Goal: Task Accomplishment & Management: Complete application form

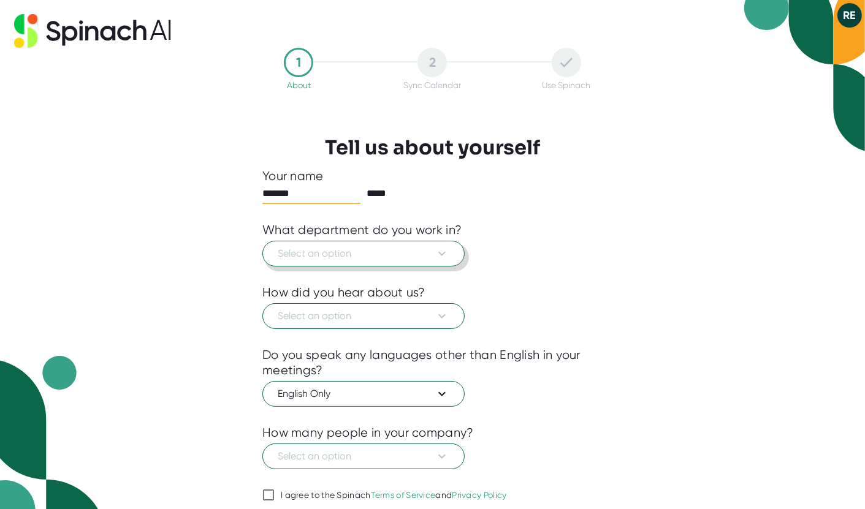
click at [370, 257] on span "Select an option" at bounding box center [364, 253] width 172 height 15
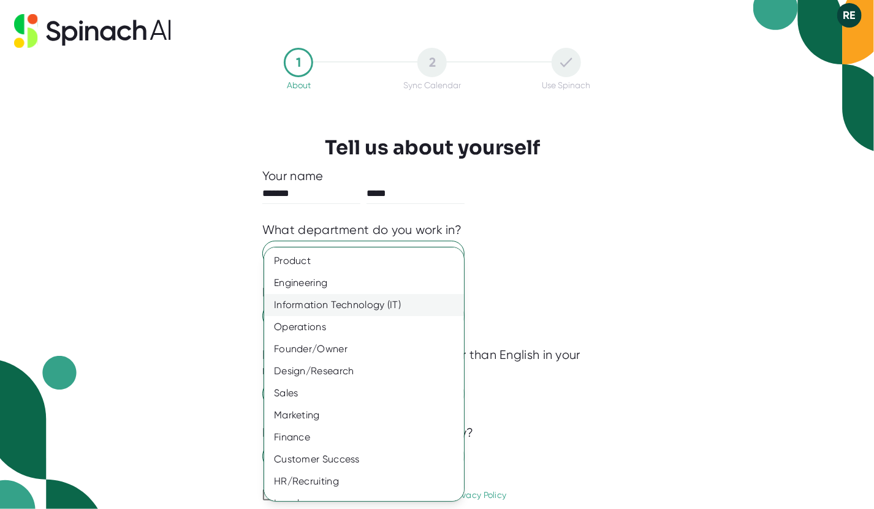
click at [331, 302] on div "Information Technology (IT)" at bounding box center [368, 305] width 209 height 22
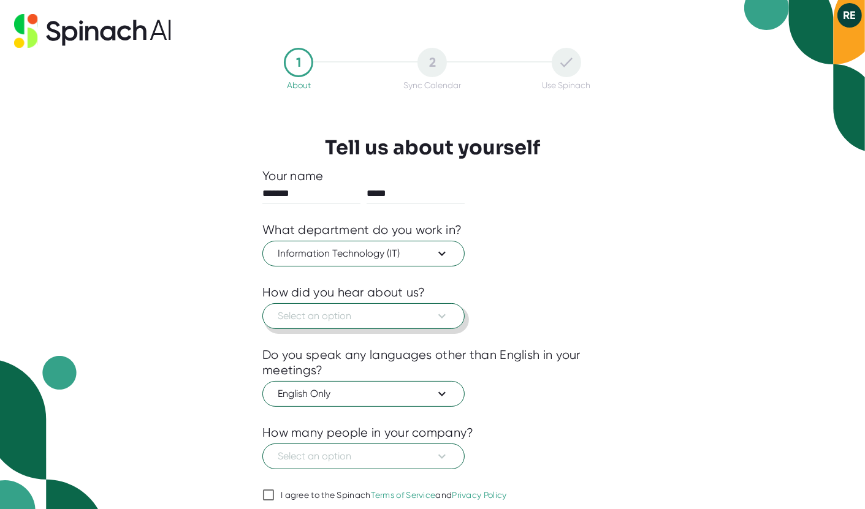
click at [348, 313] on span "Select an option" at bounding box center [364, 316] width 172 height 15
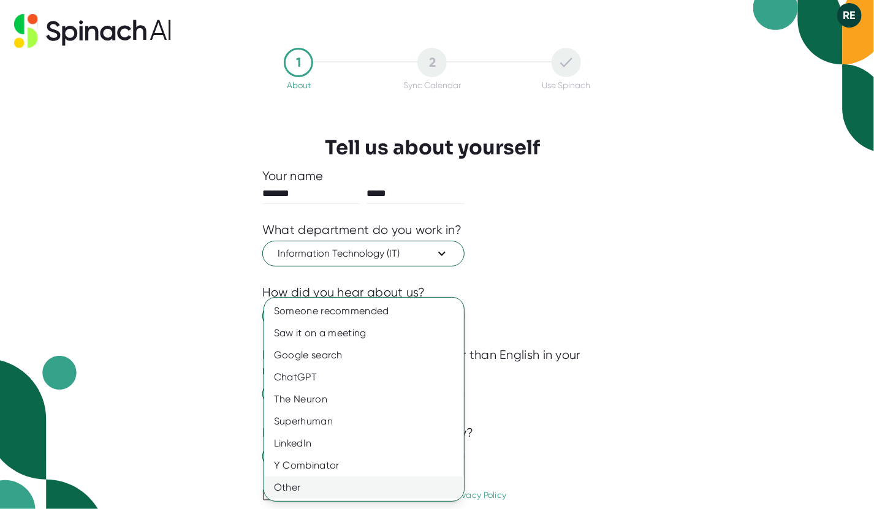
click at [294, 490] on div "Other" at bounding box center [364, 488] width 200 height 22
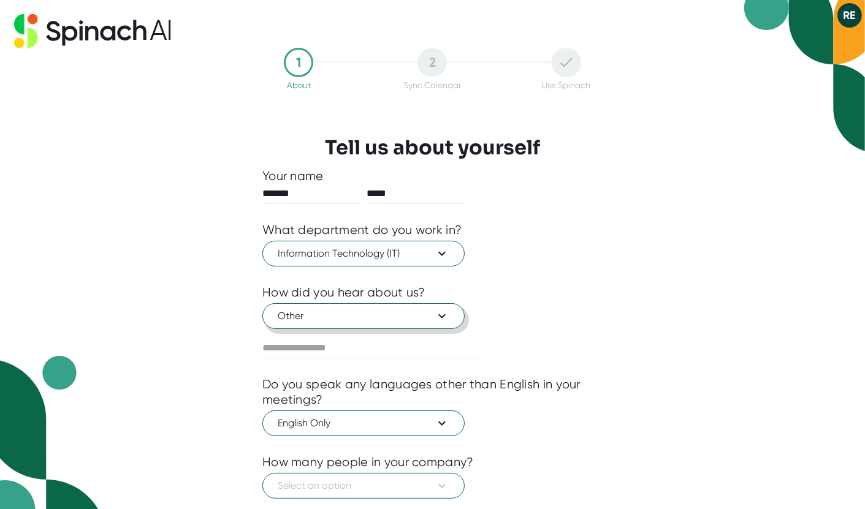
scroll to position [74, 0]
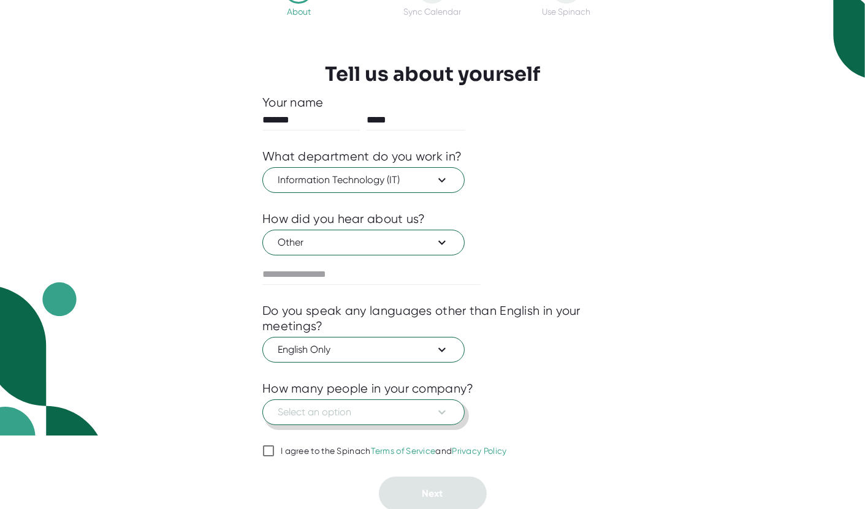
click at [363, 411] on span "Select an option" at bounding box center [364, 412] width 172 height 15
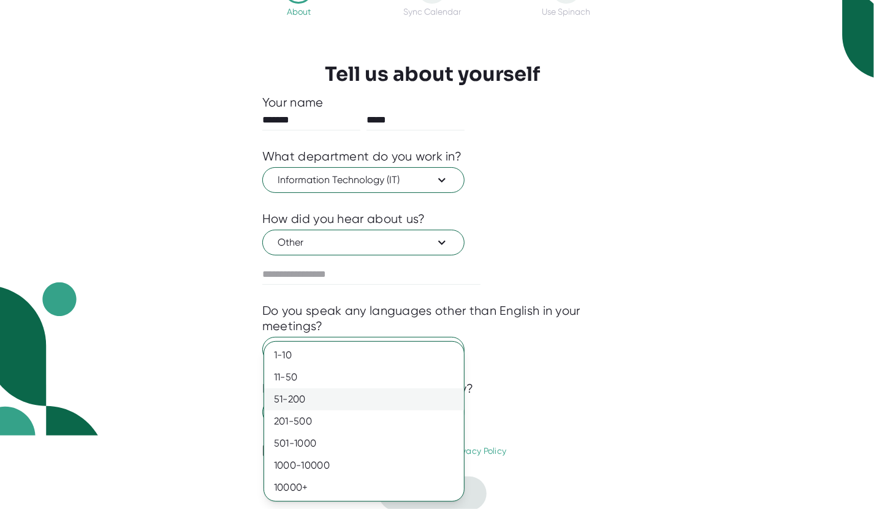
click at [302, 399] on div "51-200" at bounding box center [364, 400] width 200 height 22
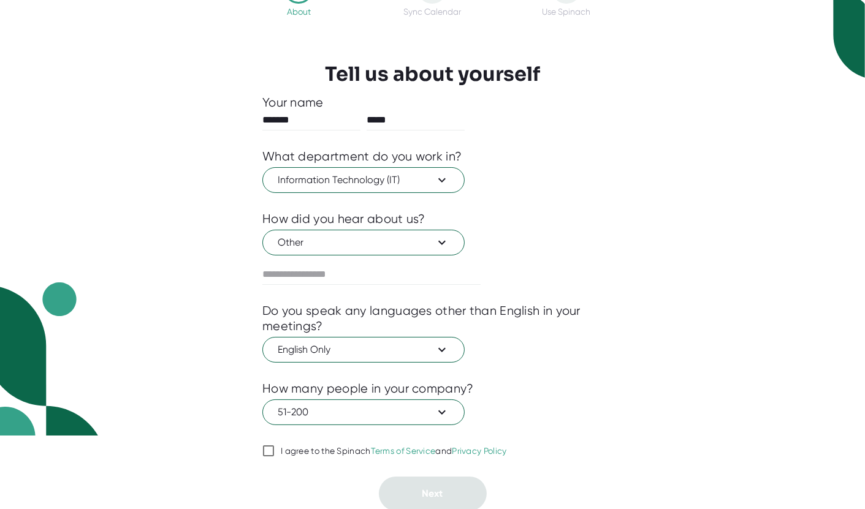
click at [272, 449] on input "I agree to the Spinach Terms of Service and Privacy Policy" at bounding box center [268, 451] width 12 height 15
checkbox input "true"
click at [430, 492] on span "Next" at bounding box center [432, 494] width 21 height 12
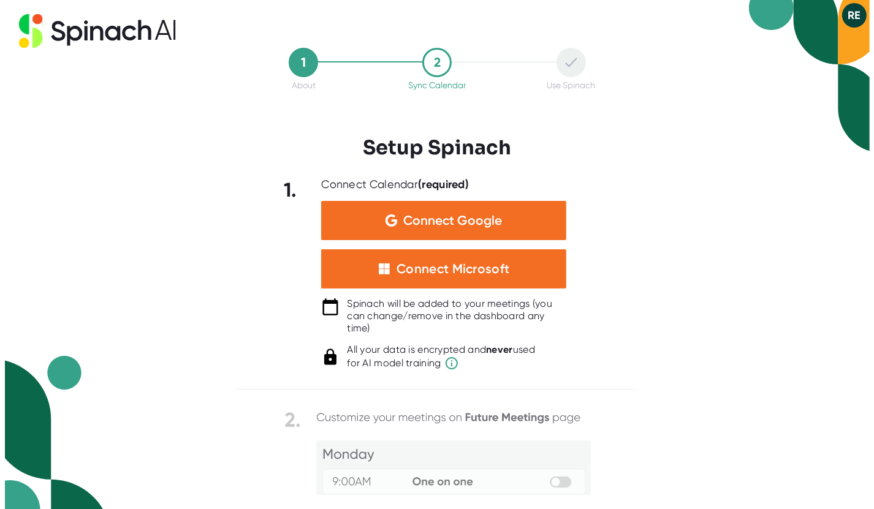
scroll to position [0, 0]
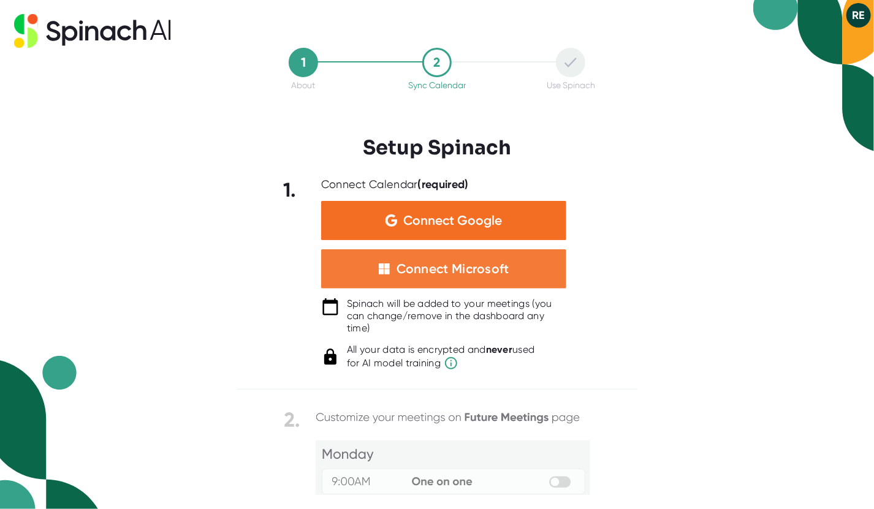
click at [443, 267] on div "Connect Microsoft" at bounding box center [453, 269] width 113 height 16
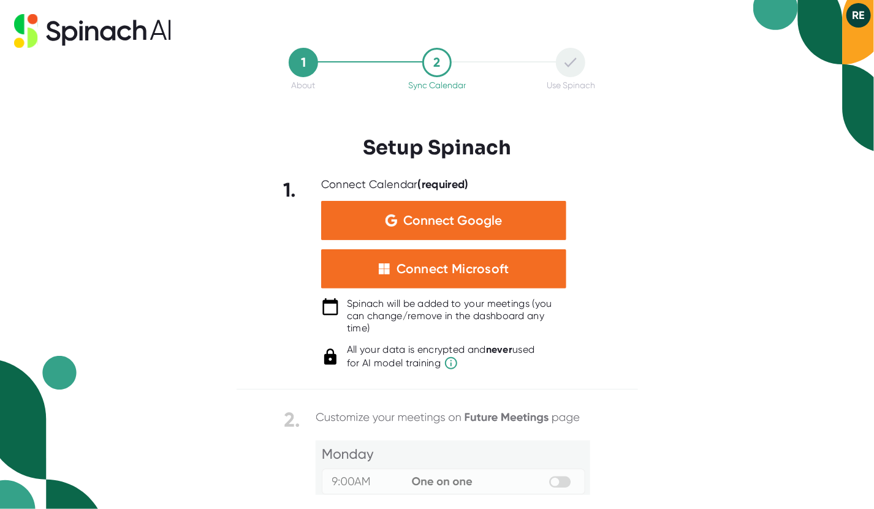
click at [164, 327] on div "1 About 2 Sync Calendar Use Spinach Setup Spinach 1. Connect Calendar (required…" at bounding box center [437, 254] width 874 height 509
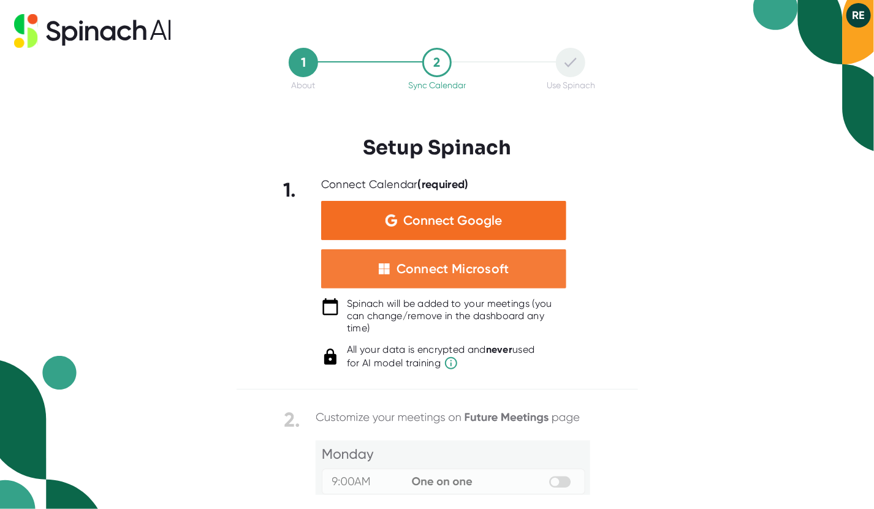
click at [450, 269] on div "Connect Microsoft" at bounding box center [453, 269] width 113 height 16
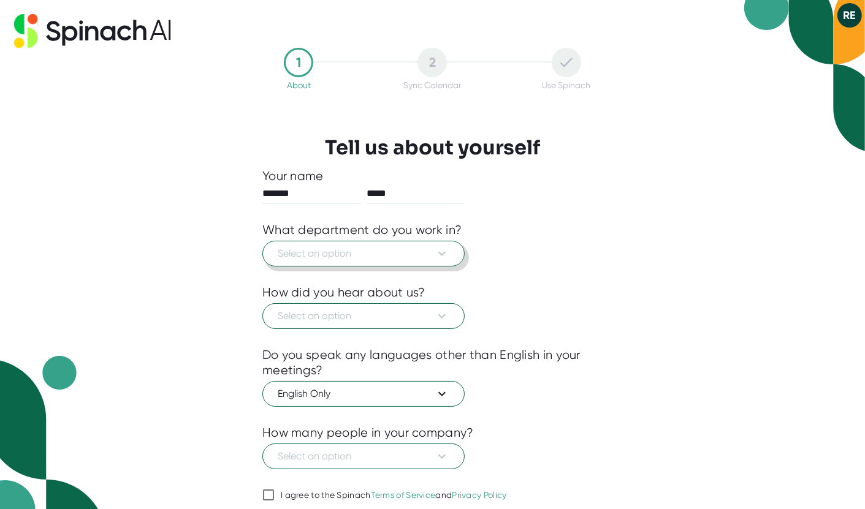
click at [351, 253] on span "Select an option" at bounding box center [364, 253] width 172 height 15
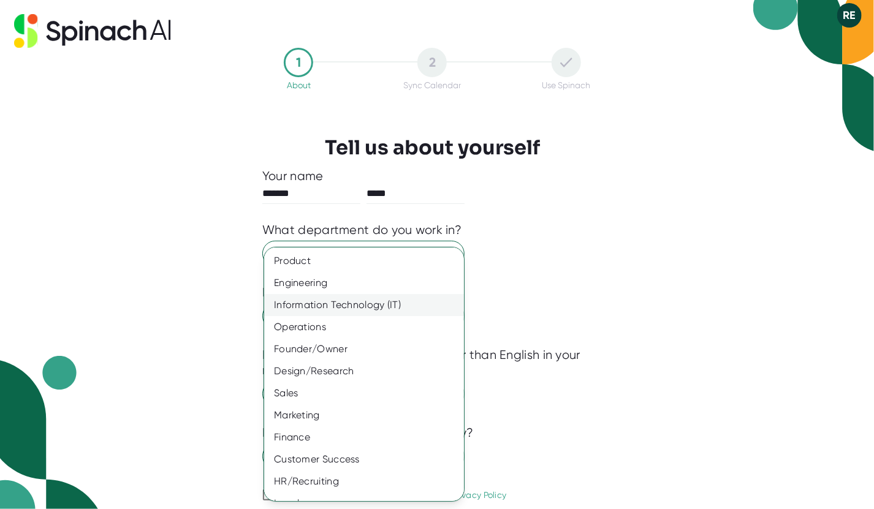
click at [334, 308] on div "Information Technology (IT)" at bounding box center [368, 305] width 209 height 22
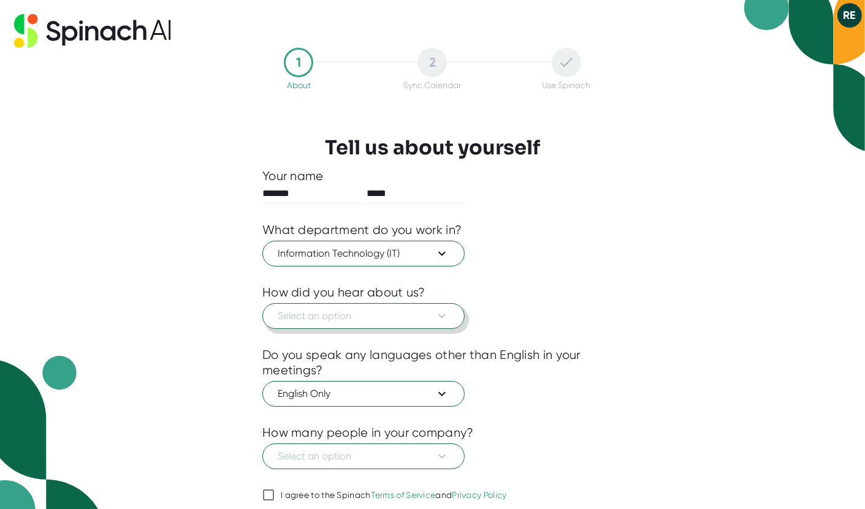
click at [334, 311] on span "Select an option" at bounding box center [364, 316] width 172 height 15
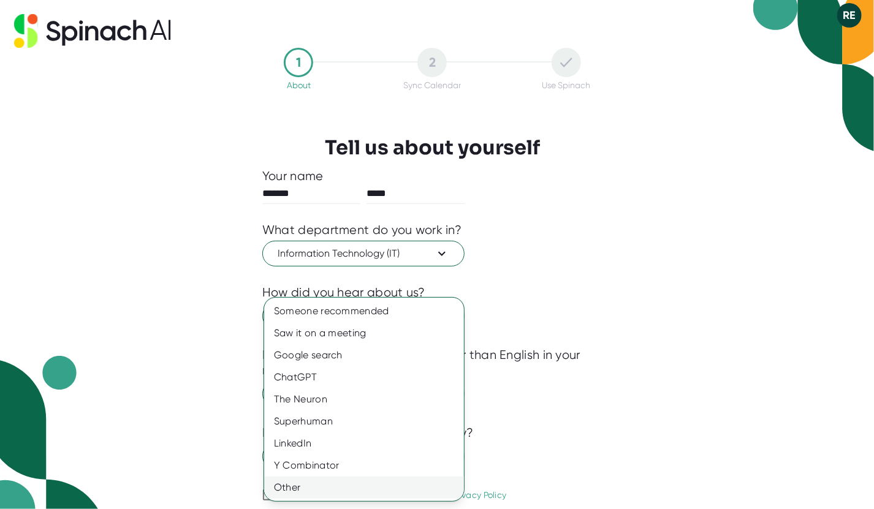
click at [295, 486] on div "Other" at bounding box center [364, 488] width 200 height 22
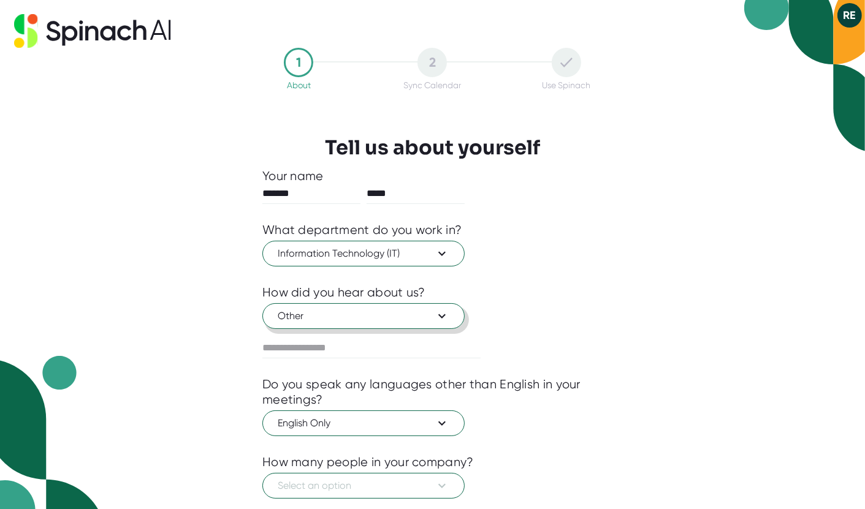
scroll to position [74, 0]
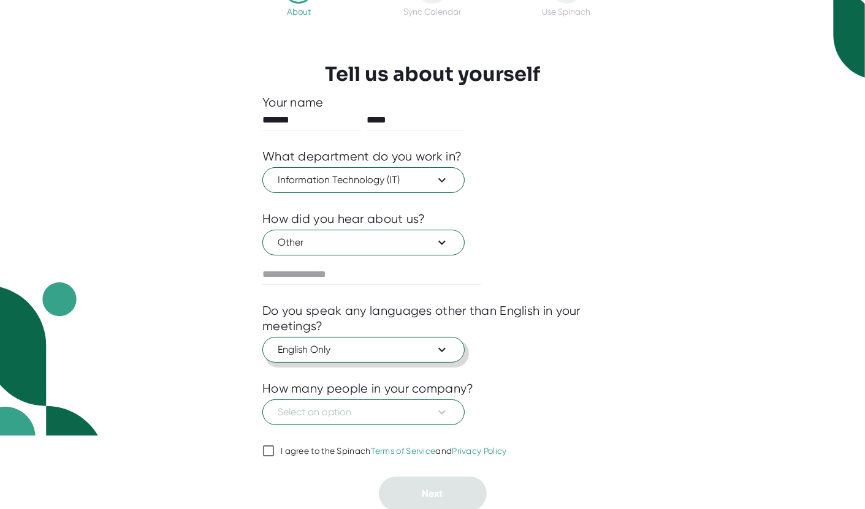
click at [340, 354] on span "English Only" at bounding box center [364, 350] width 172 height 15
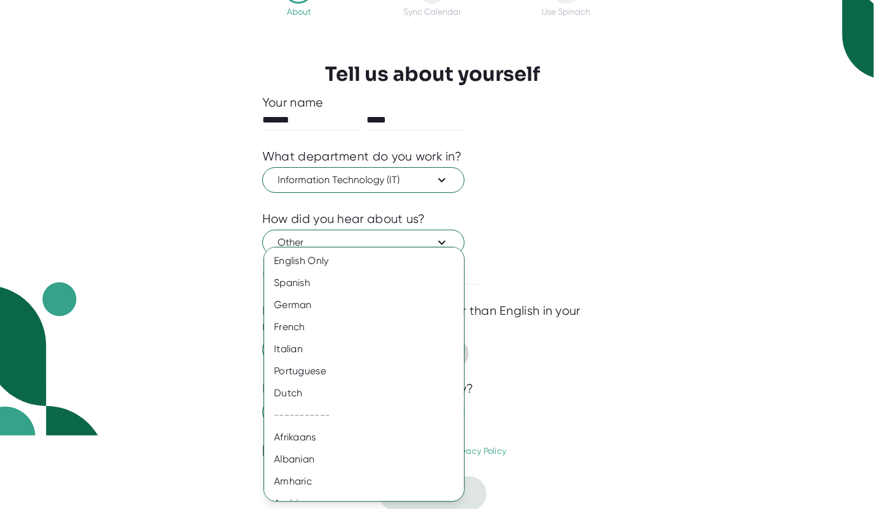
click at [340, 354] on div "Italian" at bounding box center [368, 349] width 209 height 22
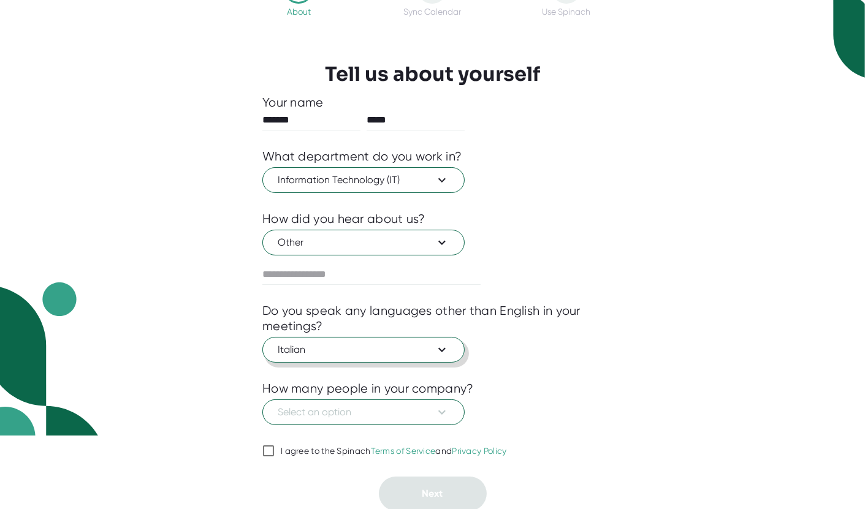
click at [372, 348] on span "Italian" at bounding box center [364, 350] width 172 height 15
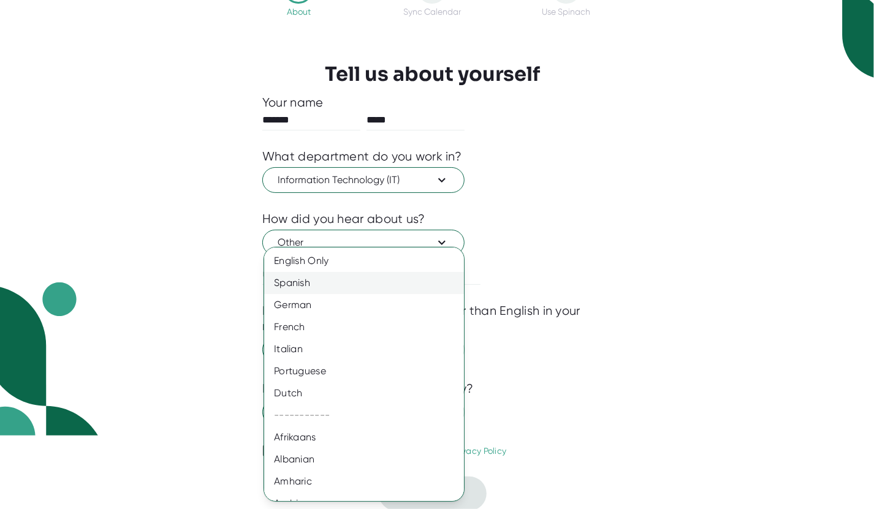
click at [313, 278] on div "Spanish" at bounding box center [368, 283] width 209 height 22
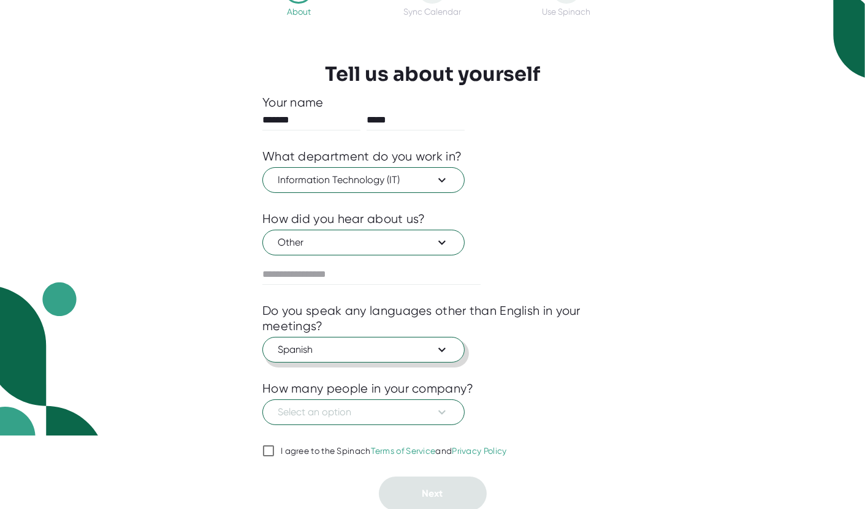
click at [310, 346] on span "Spanish" at bounding box center [364, 350] width 172 height 15
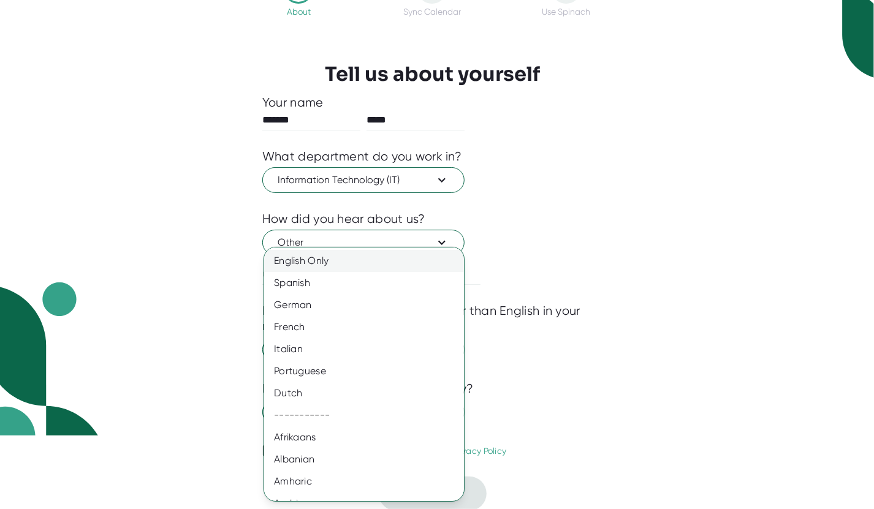
click at [318, 262] on div "English Only" at bounding box center [368, 261] width 209 height 22
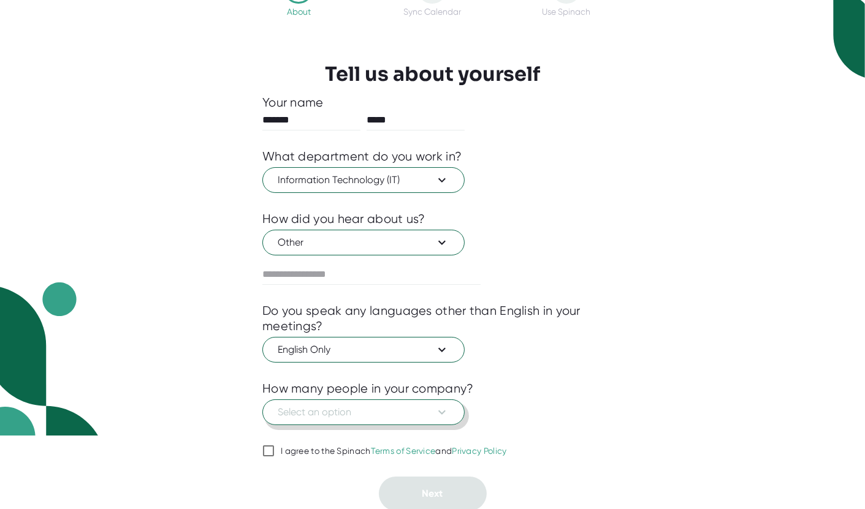
click at [363, 413] on span "Select an option" at bounding box center [364, 412] width 172 height 15
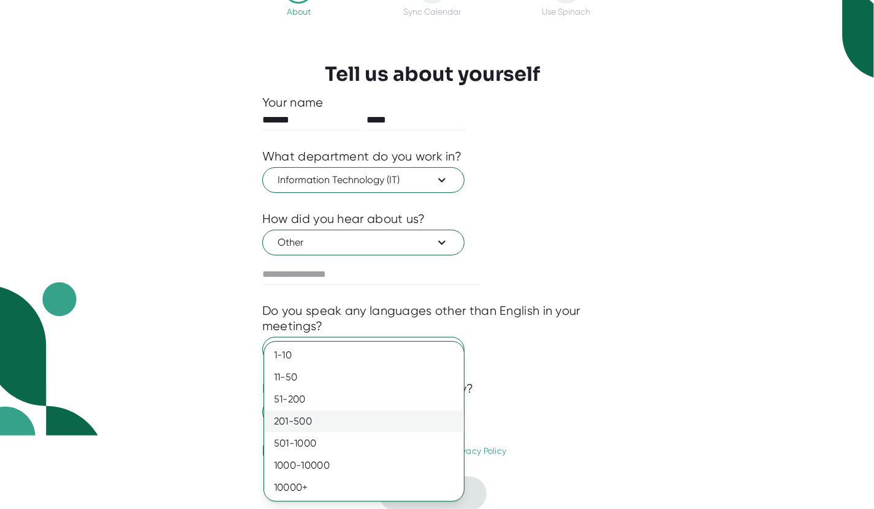
click at [300, 415] on div "201-500" at bounding box center [364, 422] width 200 height 22
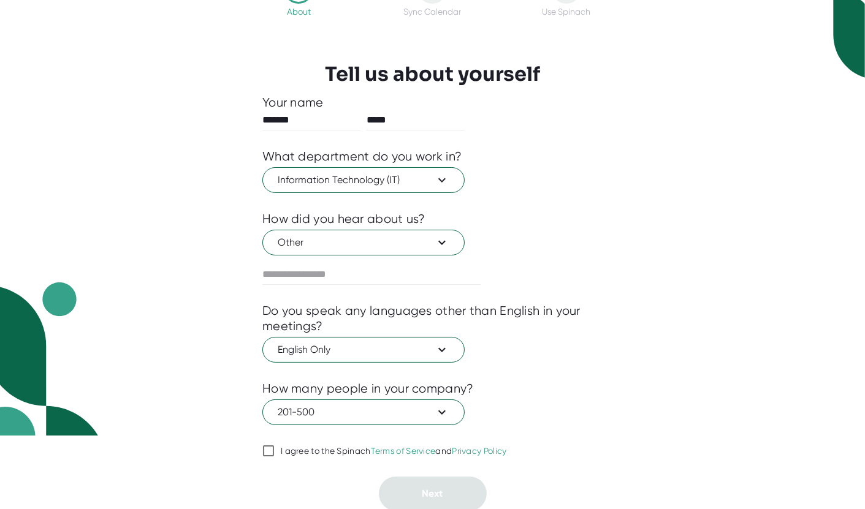
click at [272, 440] on div at bounding box center [432, 434] width 340 height 18
click at [272, 451] on input "I agree to the Spinach Terms of Service and Privacy Policy" at bounding box center [268, 451] width 12 height 15
checkbox input "true"
click at [408, 486] on button "Next" at bounding box center [433, 494] width 108 height 34
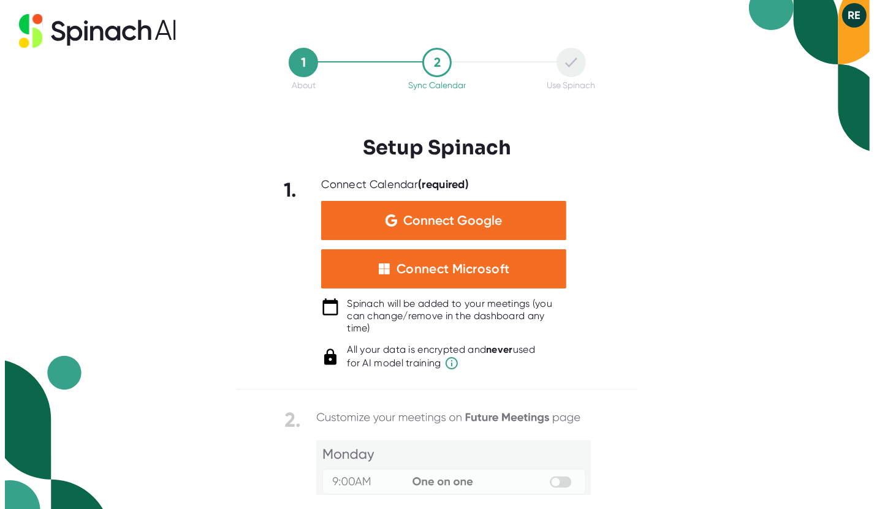
scroll to position [0, 0]
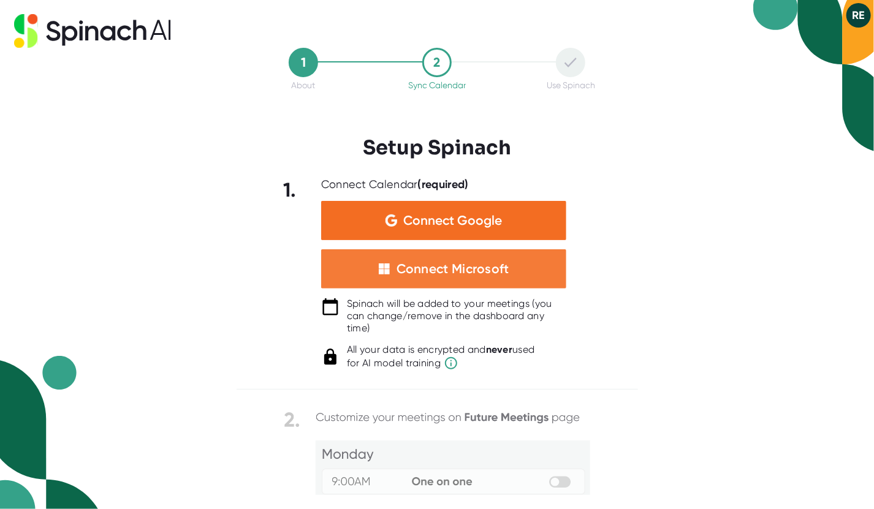
click at [451, 265] on div "Connect Microsoft" at bounding box center [453, 269] width 113 height 16
